Goal: Information Seeking & Learning: Learn about a topic

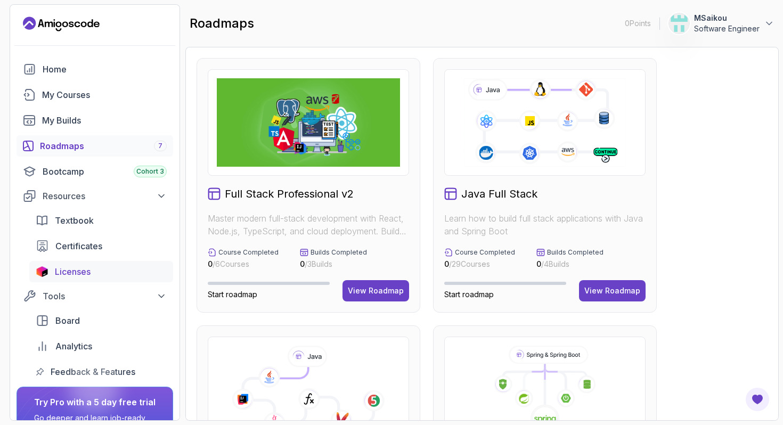
click at [110, 272] on div "Licenses" at bounding box center [111, 271] width 112 height 13
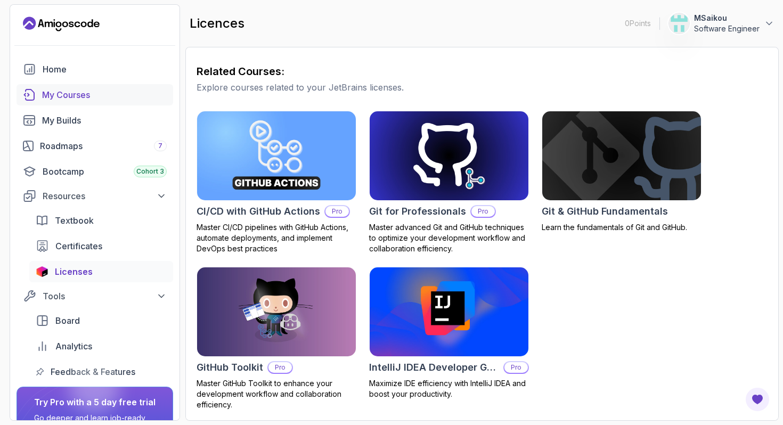
click at [81, 101] on div "My Courses" at bounding box center [104, 94] width 125 height 13
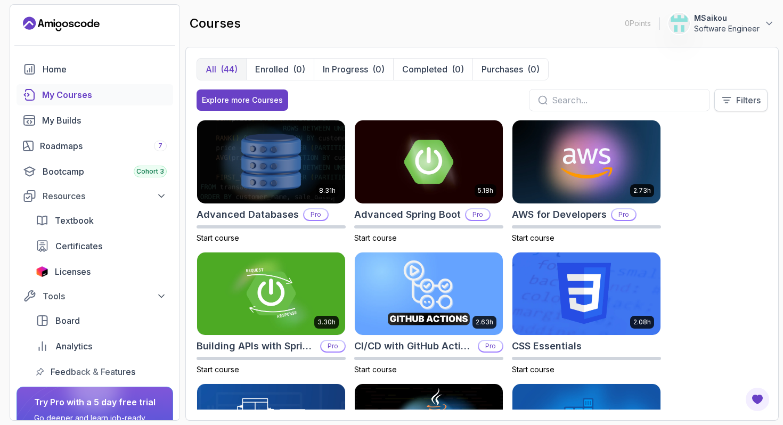
click at [751, 101] on p "Filters" at bounding box center [748, 100] width 25 height 13
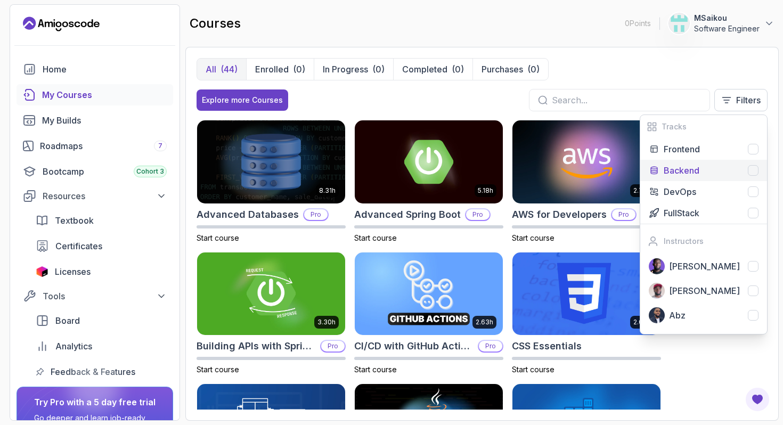
click at [706, 170] on div "Backend" at bounding box center [711, 170] width 95 height 13
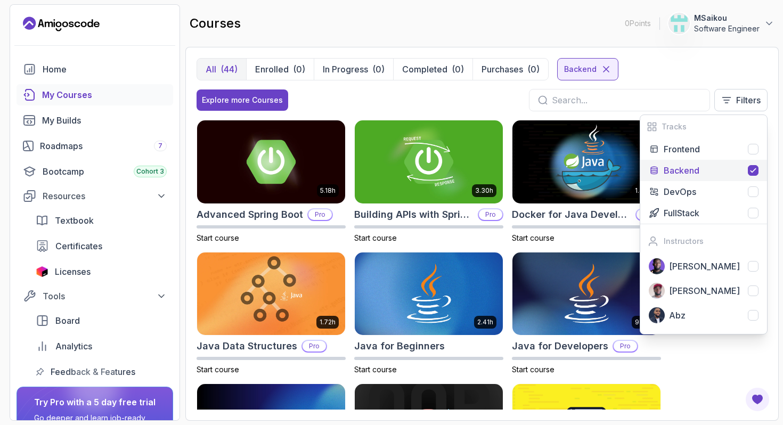
click at [671, 74] on div "All (44) Enrolled (0) In Progress (0) Completed (0) Purchases (0) Backend" at bounding box center [482, 69] width 571 height 22
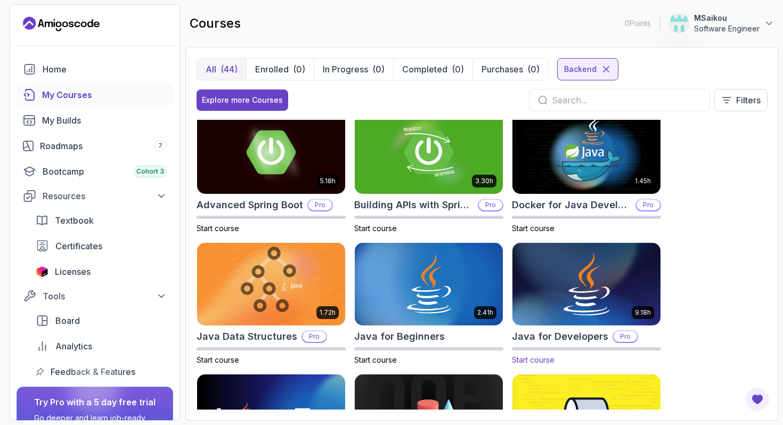
scroll to position [6, 0]
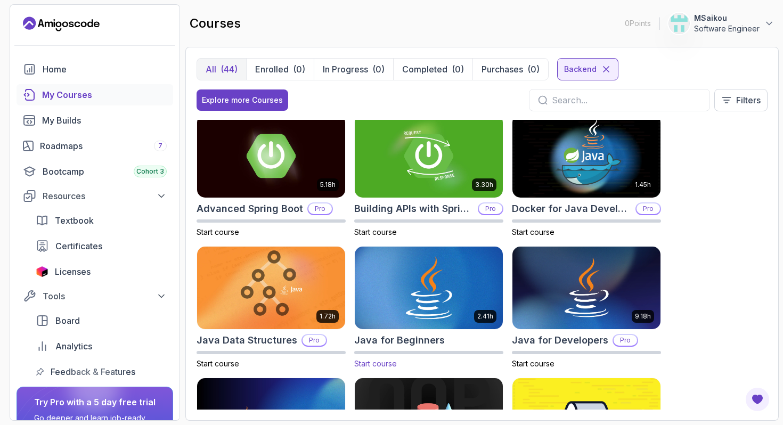
click at [462, 297] on img at bounding box center [429, 288] width 156 height 87
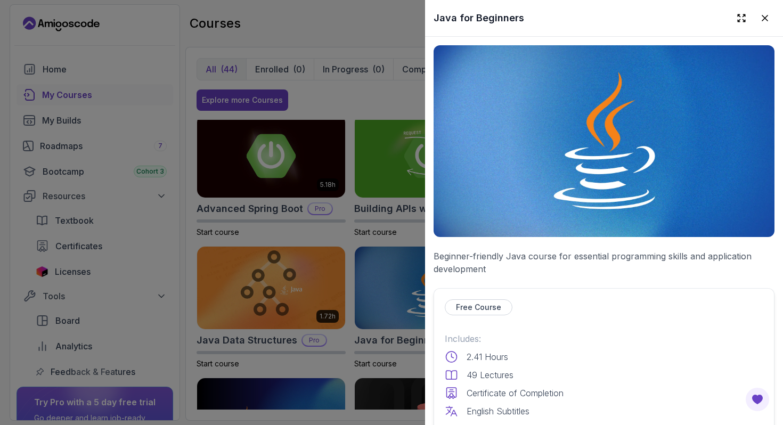
click at [468, 308] on p "Free Course" at bounding box center [478, 307] width 45 height 11
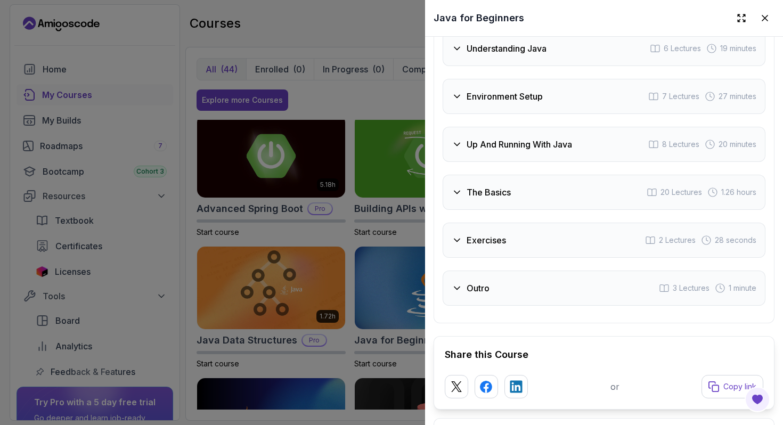
scroll to position [2186, 0]
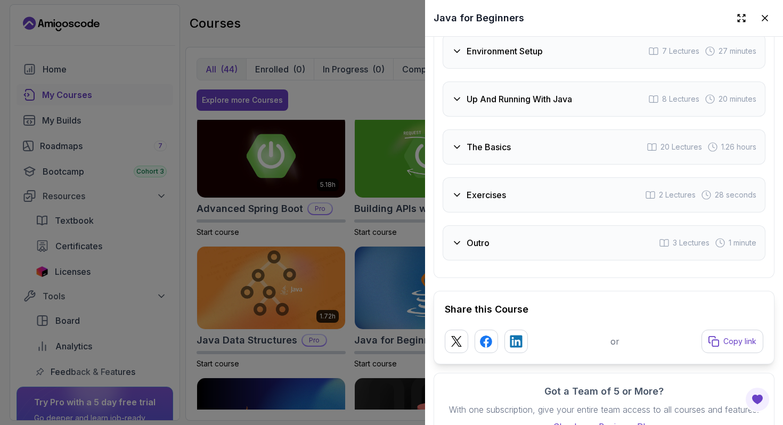
click at [454, 242] on icon at bounding box center [456, 243] width 5 height 3
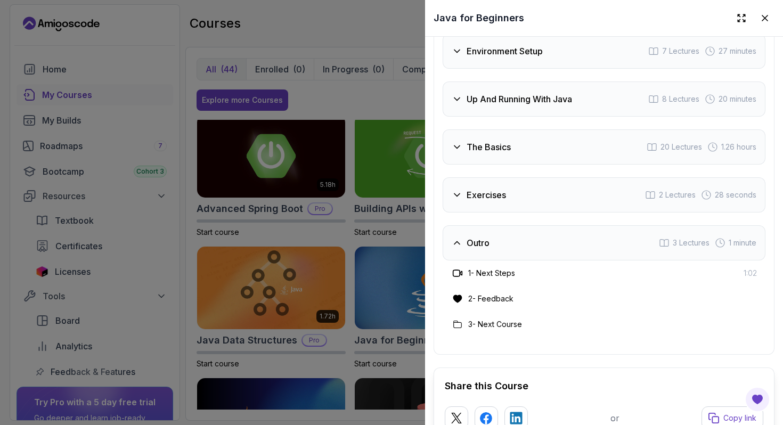
click at [454, 189] on div "Exercises" at bounding box center [479, 195] width 54 height 13
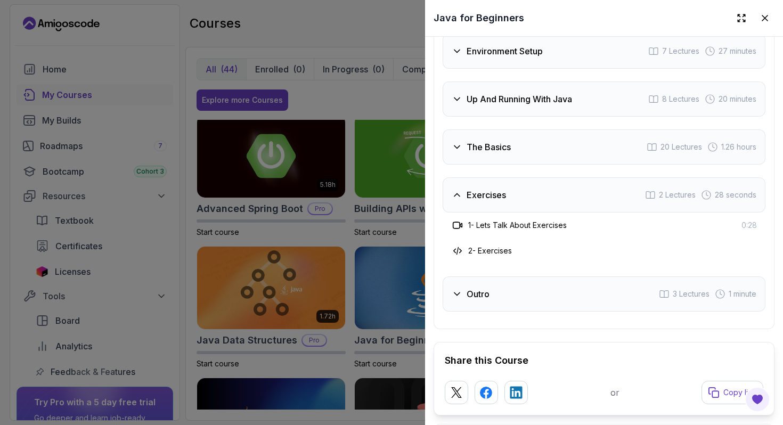
click at [446, 129] on div "The Basics 20 Lectures 1.26 hours" at bounding box center [604, 146] width 323 height 35
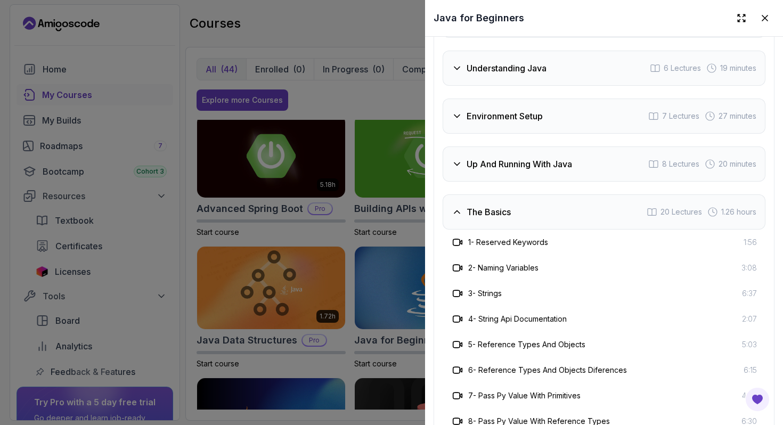
scroll to position [2037, 0]
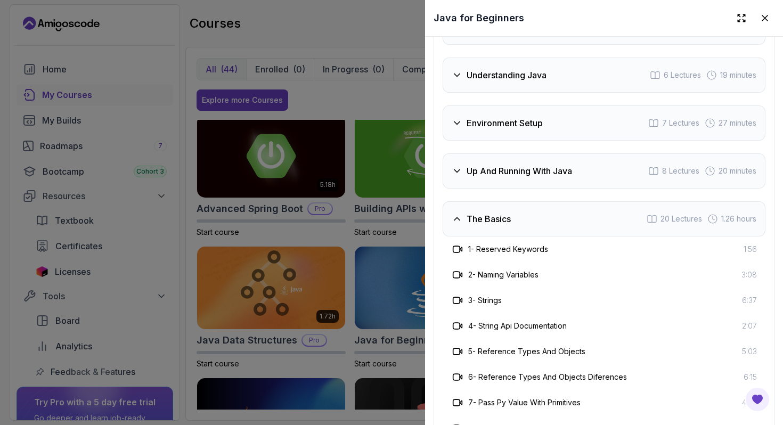
click at [440, 137] on div "Course Curriculum 7 Sections 49 Lectures 2.41 hours of content Intro 3 Lectures…" at bounding box center [604, 399] width 341 height 925
click at [461, 166] on icon at bounding box center [457, 171] width 11 height 11
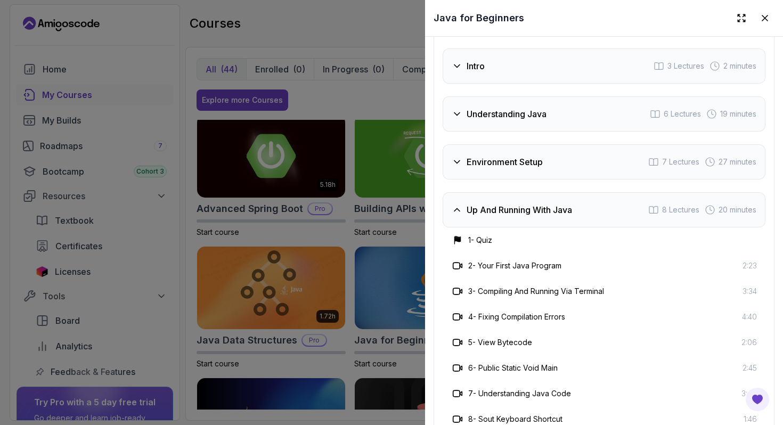
scroll to position [1996, 0]
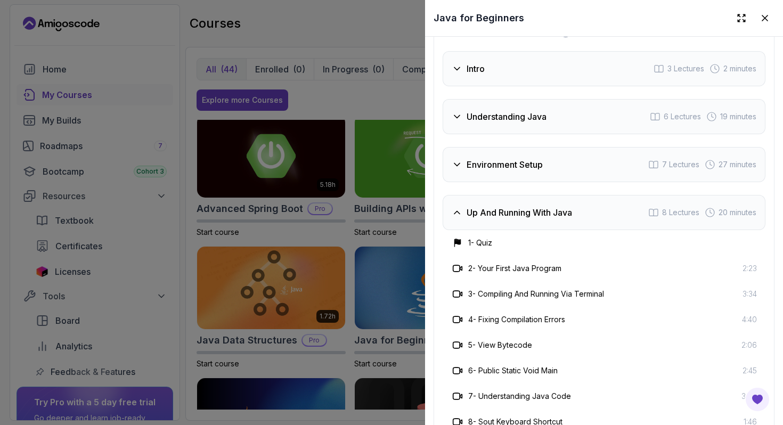
click at [459, 159] on icon at bounding box center [457, 164] width 11 height 11
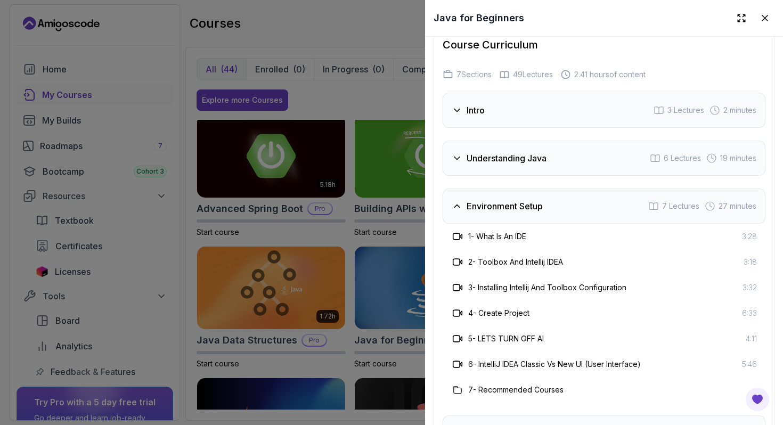
scroll to position [1947, 0]
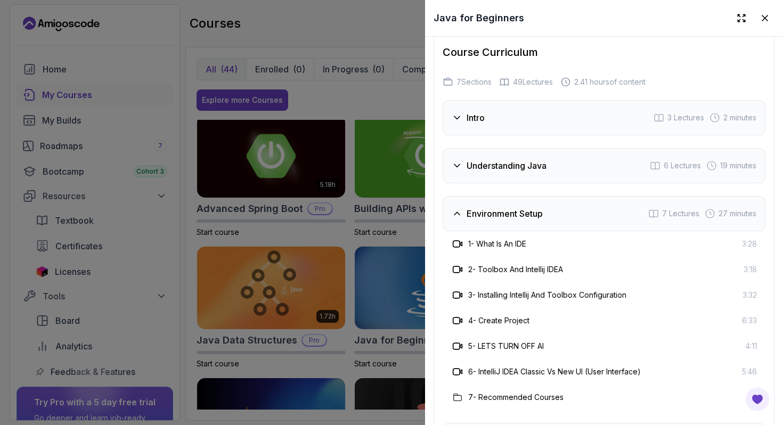
click at [459, 159] on div "Understanding Java" at bounding box center [499, 165] width 95 height 13
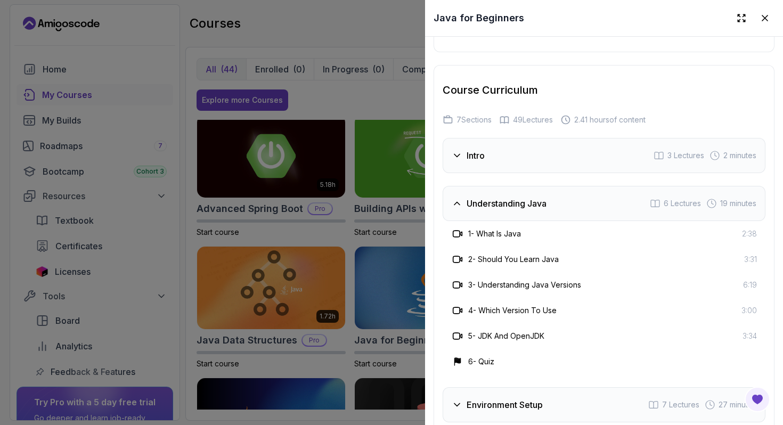
scroll to position [1890, 0]
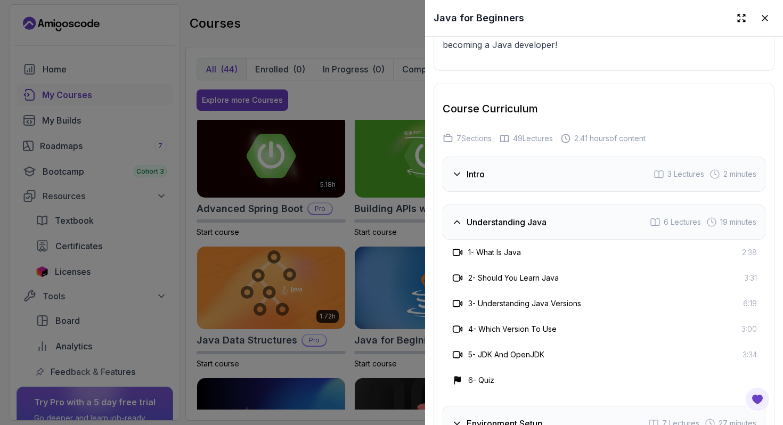
click at [460, 169] on icon at bounding box center [457, 174] width 11 height 11
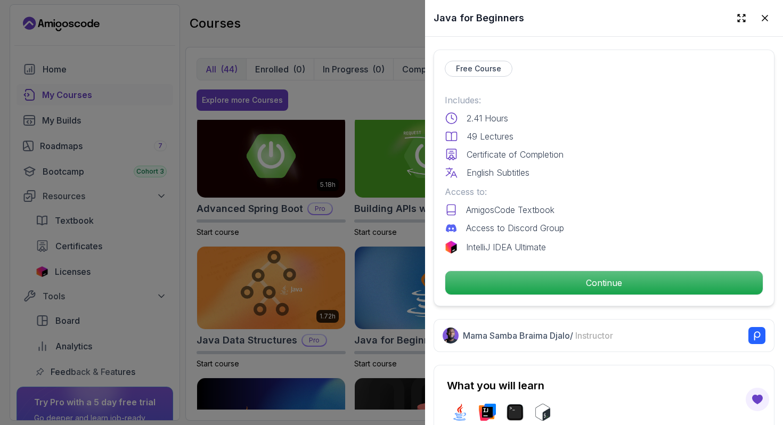
scroll to position [265, 0]
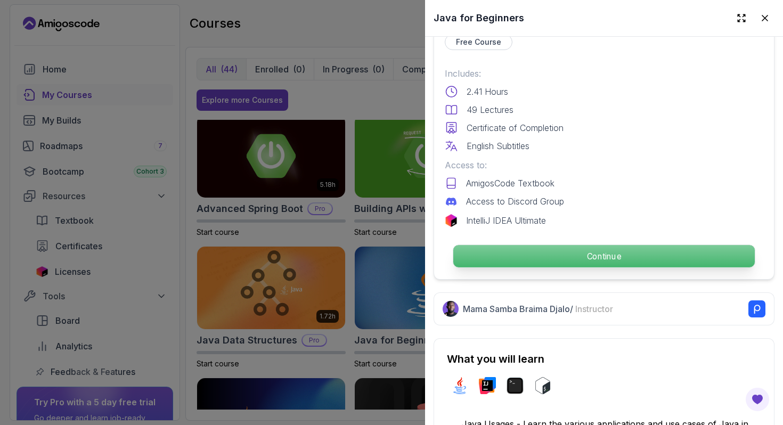
click at [580, 259] on p "Continue" at bounding box center [604, 256] width 302 height 22
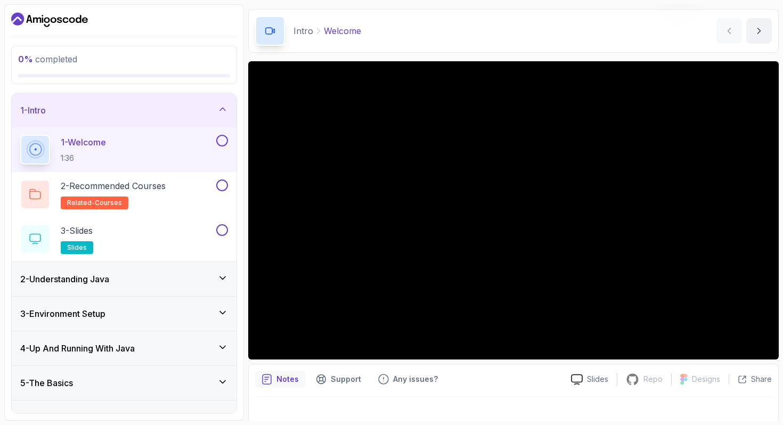
scroll to position [34, 0]
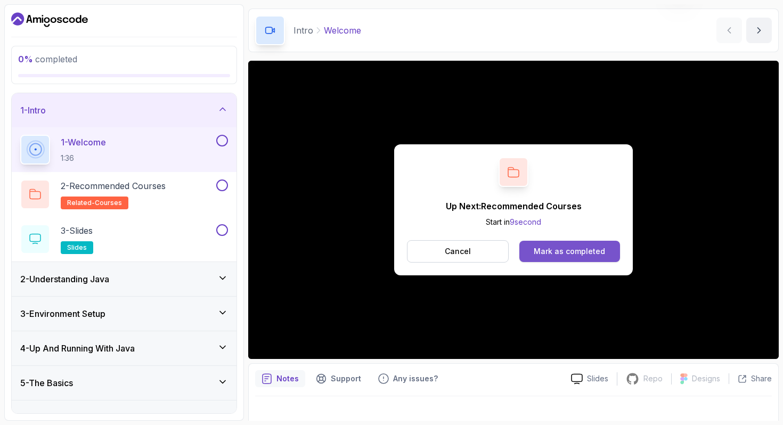
click at [581, 254] on div "Mark as completed" at bounding box center [569, 251] width 71 height 11
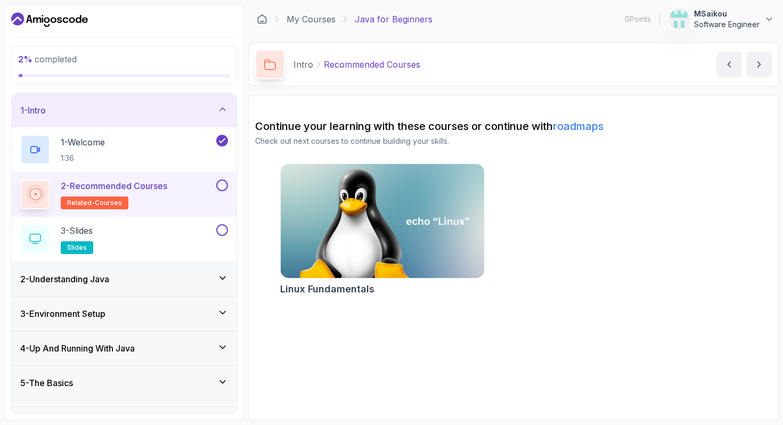
click at [581, 126] on link "roadmaps" at bounding box center [578, 126] width 51 height 13
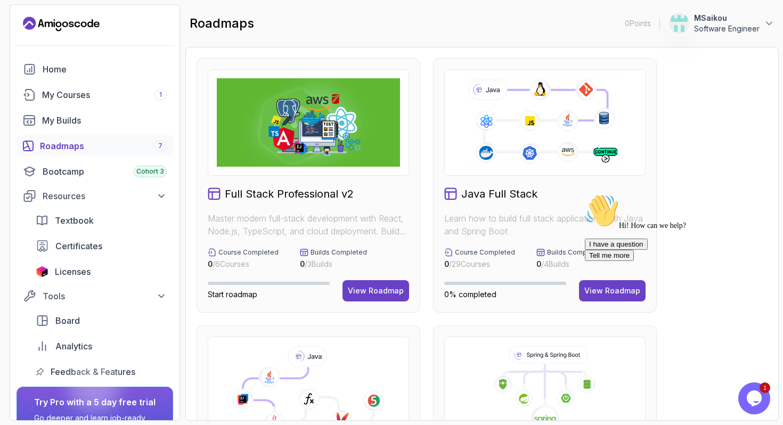
click at [684, 230] on div "Hi! How can we help?" at bounding box center [681, 212] width 192 height 36
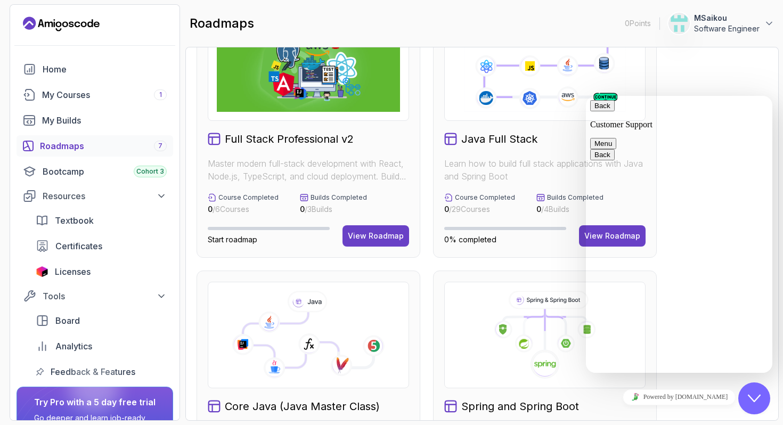
scroll to position [51, 0]
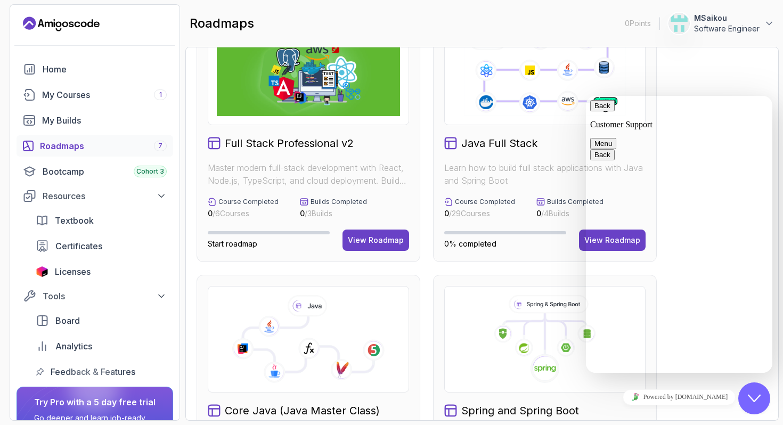
click at [605, 111] on button "Back" at bounding box center [602, 105] width 25 height 11
click at [763, 396] on div "Close Chat This icon closes the chat window." at bounding box center [754, 398] width 32 height 13
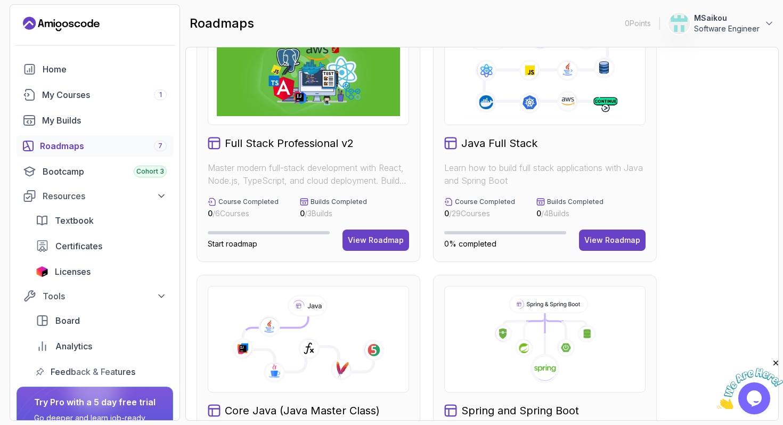
scroll to position [0, 0]
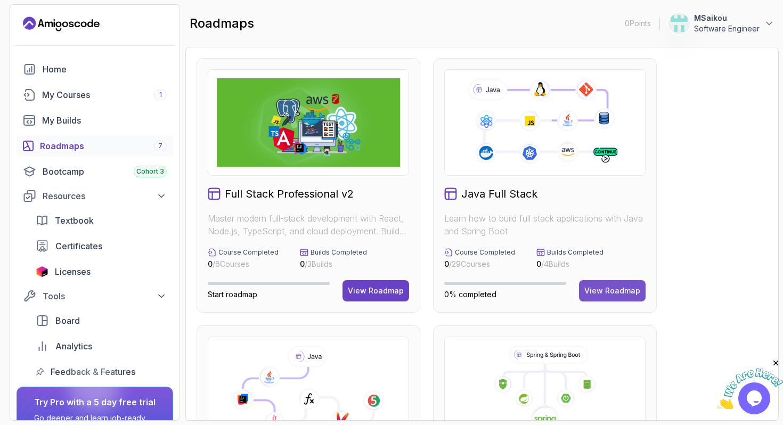
click at [615, 292] on div "View Roadmap" at bounding box center [612, 291] width 56 height 11
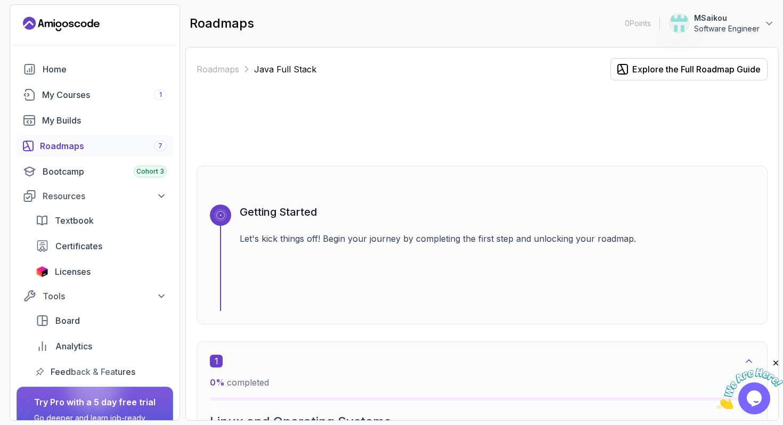
click at [446, 239] on p "Let's kick things off! Begin your journey by completing the first step and unlo…" at bounding box center [497, 238] width 515 height 13
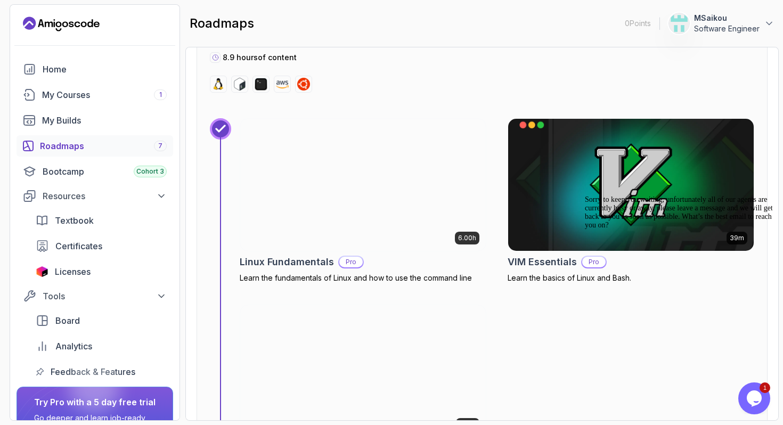
scroll to position [448, 0]
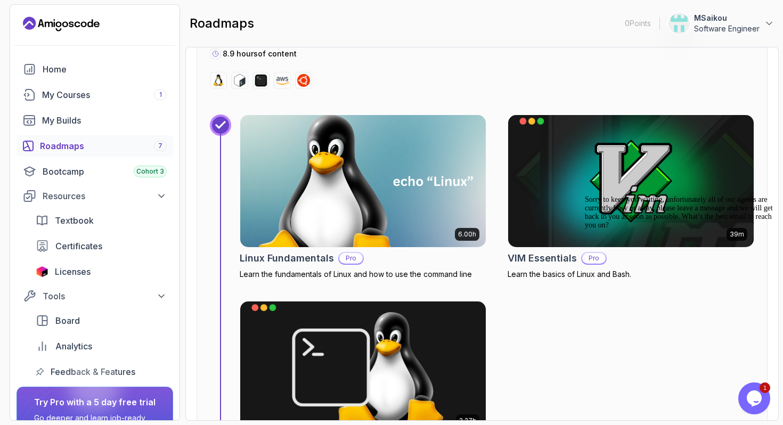
click at [408, 221] on img at bounding box center [363, 181] width 258 height 139
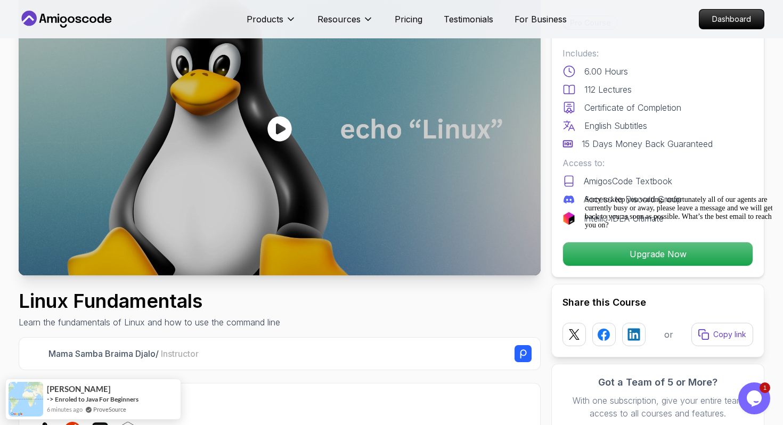
scroll to position [86, 0]
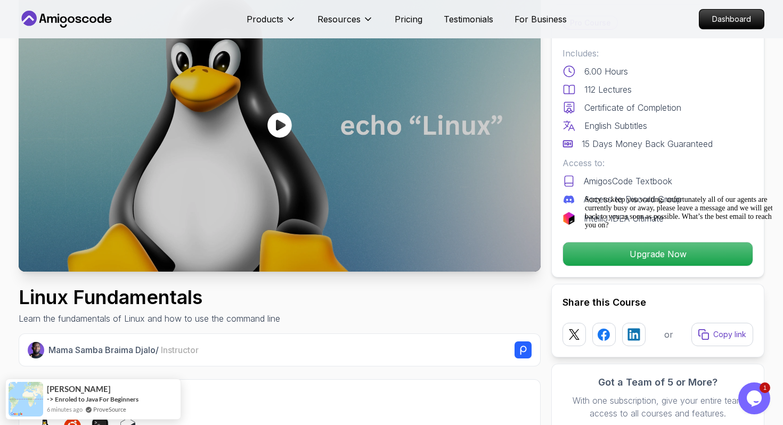
click at [585, 196] on icon "Chat attention grabber" at bounding box center [585, 196] width 0 height 0
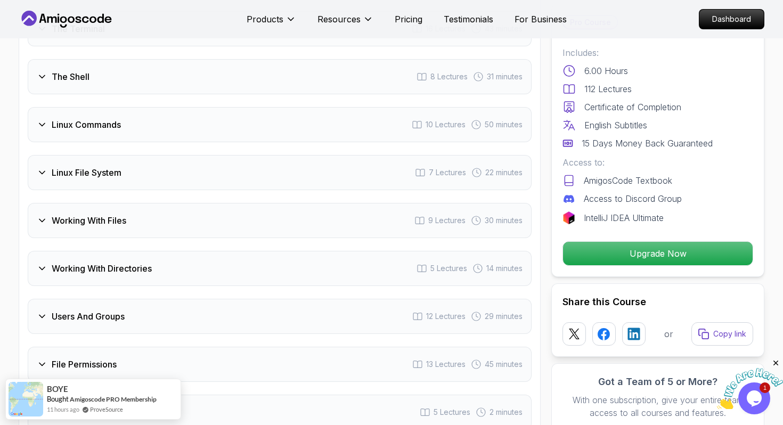
scroll to position [1794, 0]
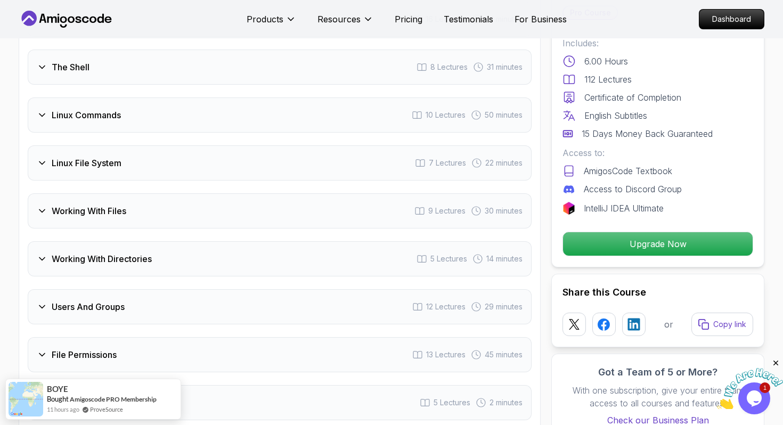
click at [107, 253] on h3 "Working With Directories" at bounding box center [102, 259] width 100 height 13
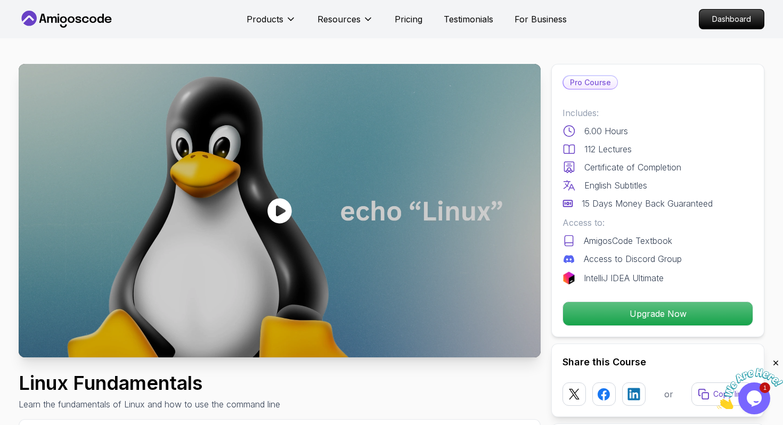
scroll to position [14, 0]
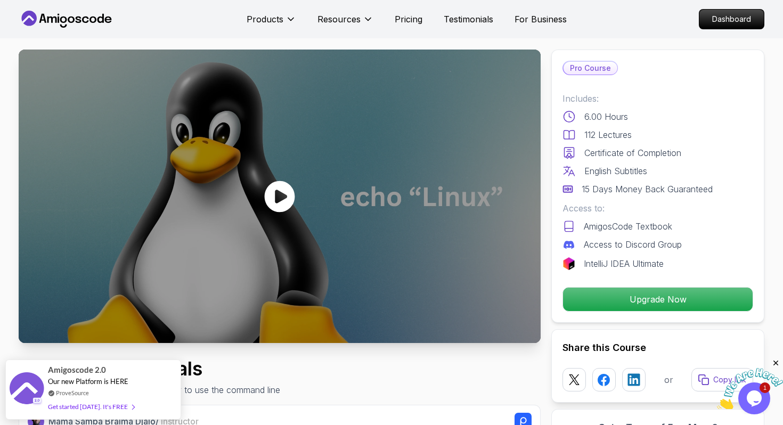
click at [266, 188] on icon at bounding box center [280, 197] width 32 height 32
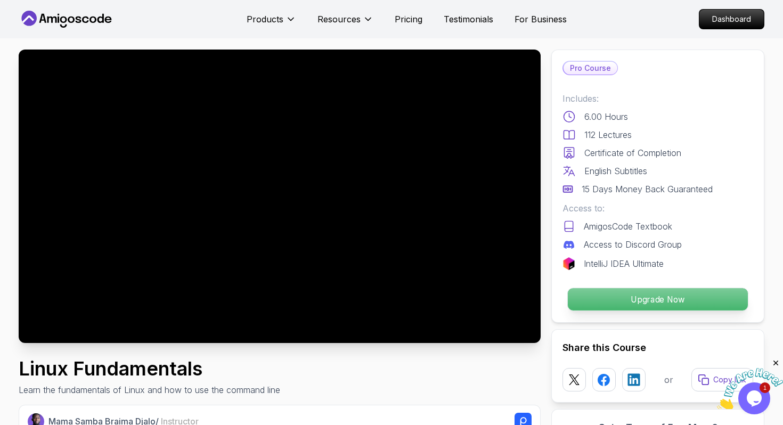
click at [599, 299] on p "Upgrade Now" at bounding box center [658, 299] width 180 height 22
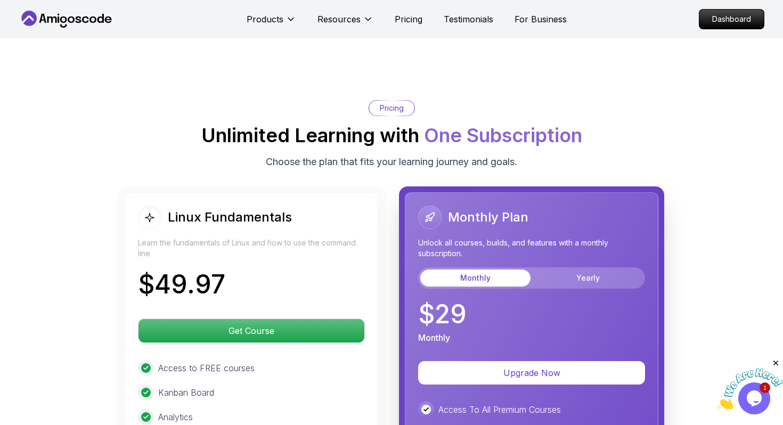
scroll to position [2370, 0]
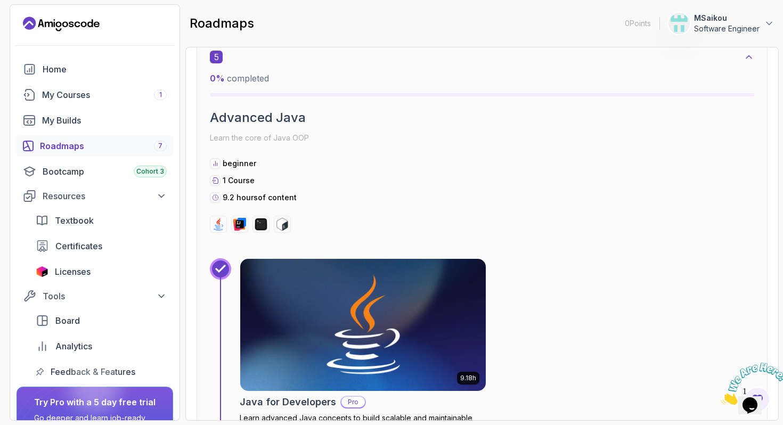
scroll to position [2186, 0]
